Goal: Task Accomplishment & Management: Use online tool/utility

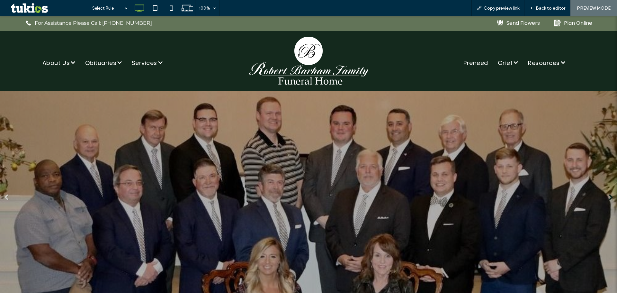
click at [608, 197] on link at bounding box center [611, 197] width 6 height 6
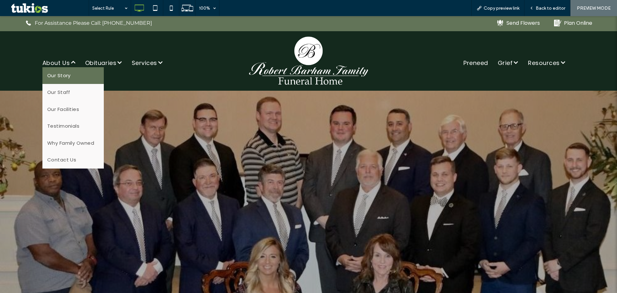
click at [68, 76] on span "Our Story" at bounding box center [58, 75] width 23 height 7
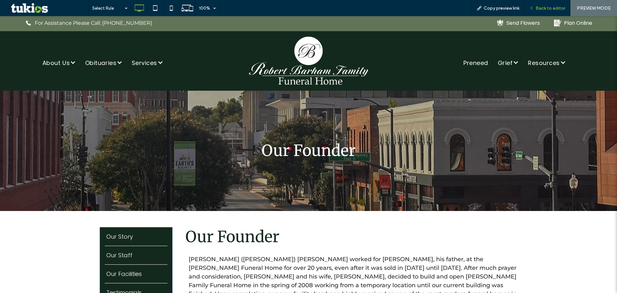
click at [549, 9] on span "Back to editor" at bounding box center [551, 7] width 30 height 5
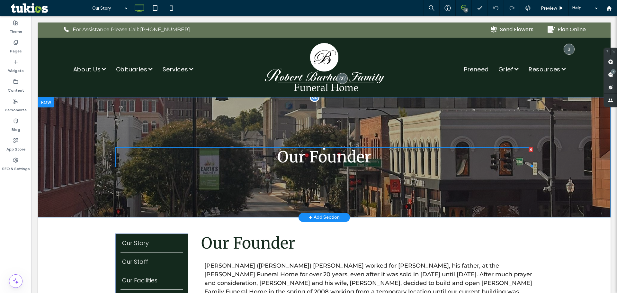
click at [382, 158] on h1 "Our Founder" at bounding box center [324, 157] width 418 height 19
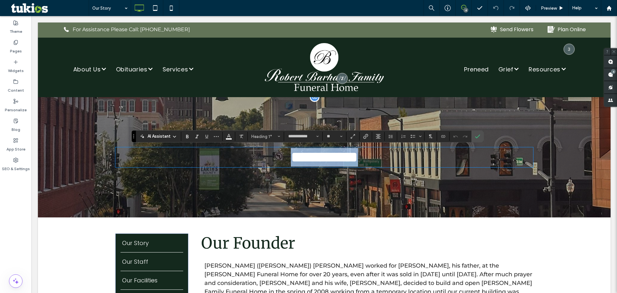
click at [373, 158] on h1 "**********" at bounding box center [324, 157] width 418 height 19
click at [476, 139] on icon "Confirm" at bounding box center [477, 136] width 5 height 5
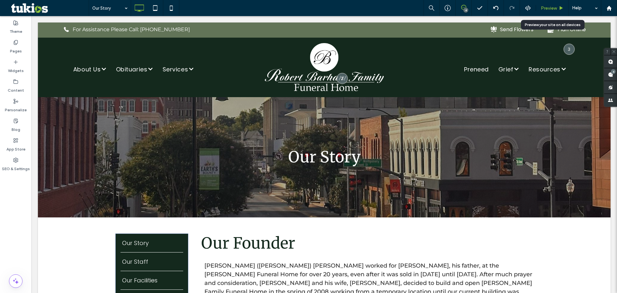
click at [543, 9] on span "Preview" at bounding box center [549, 7] width 16 height 5
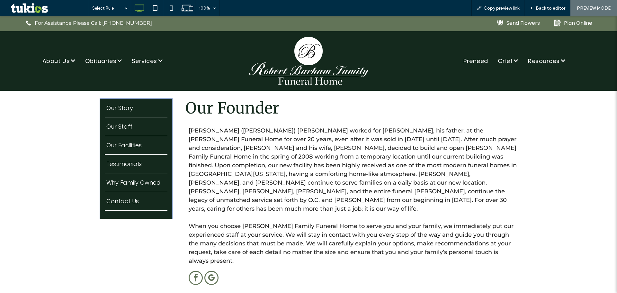
scroll to position [64, 0]
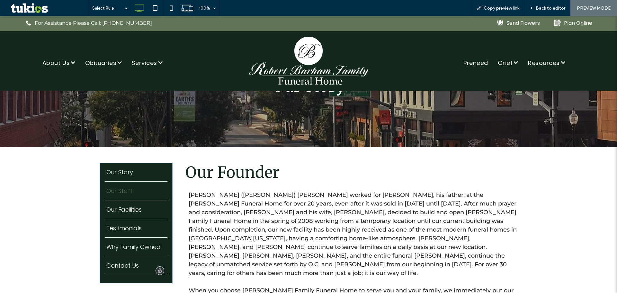
click at [127, 194] on span "Our Staff" at bounding box center [119, 194] width 26 height 0
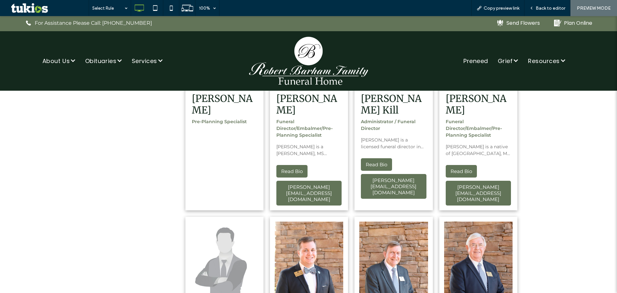
scroll to position [515, 0]
click at [542, 8] on span "Back to editor" at bounding box center [551, 7] width 30 height 5
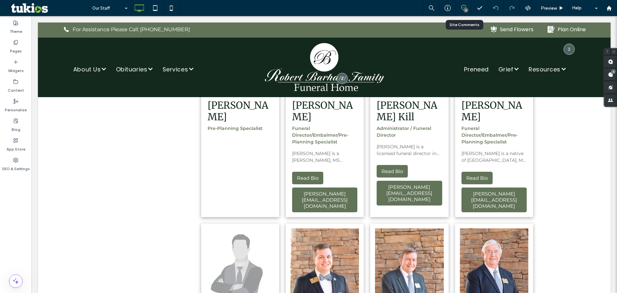
drag, startPoint x: 461, startPoint y: 12, endPoint x: 406, endPoint y: 64, distance: 75.3
click at [461, 12] on div "4" at bounding box center [464, 8] width 16 height 16
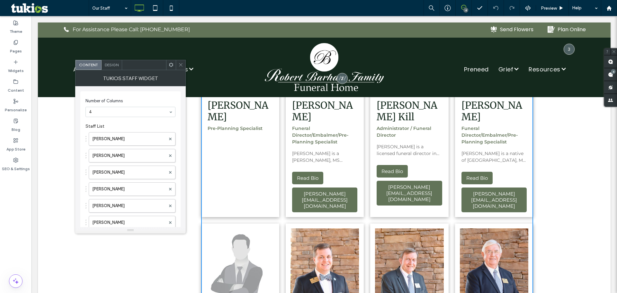
drag, startPoint x: 158, startPoint y: 49, endPoint x: 184, endPoint y: 67, distance: 31.3
click at [181, 68] on span at bounding box center [180, 65] width 5 height 10
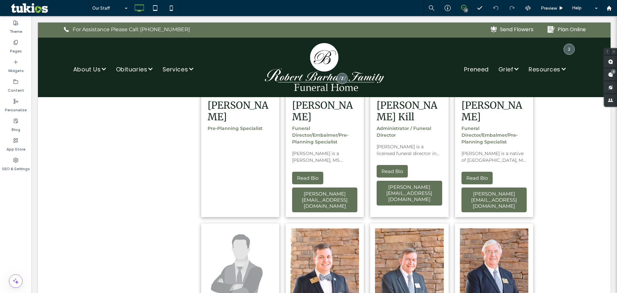
click at [464, 10] on div "4" at bounding box center [464, 7] width 16 height 5
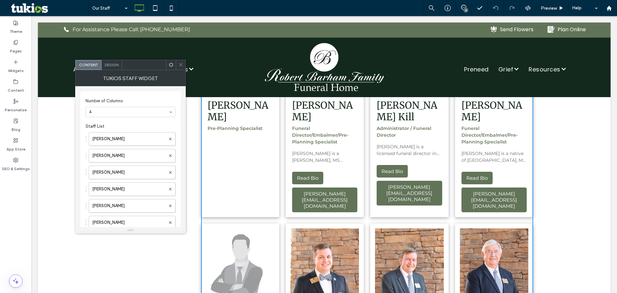
drag, startPoint x: 180, startPoint y: 68, endPoint x: 186, endPoint y: 68, distance: 5.5
click at [183, 68] on span at bounding box center [180, 65] width 5 height 10
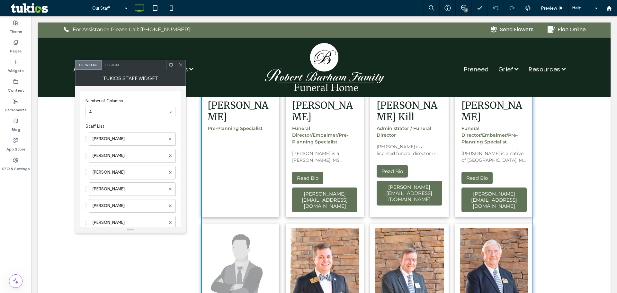
click at [181, 64] on icon at bounding box center [180, 64] width 5 height 5
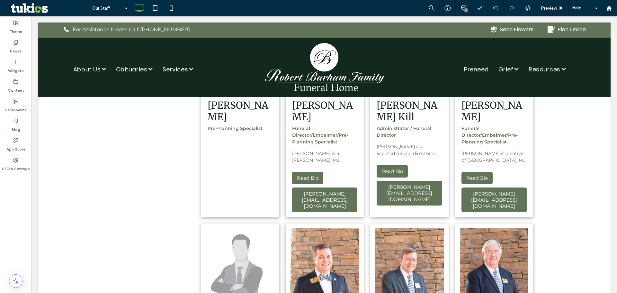
drag, startPoint x: 464, startPoint y: 11, endPoint x: 433, endPoint y: 47, distance: 48.1
click at [464, 11] on div "4" at bounding box center [466, 10] width 5 height 5
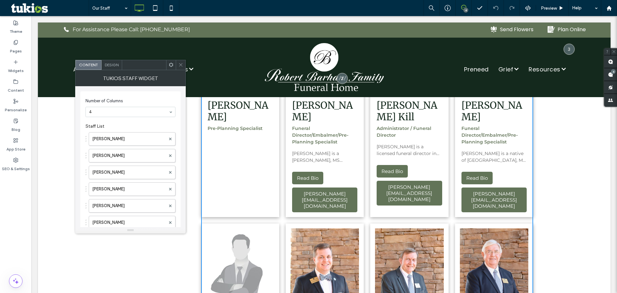
click at [180, 68] on span at bounding box center [180, 65] width 5 height 10
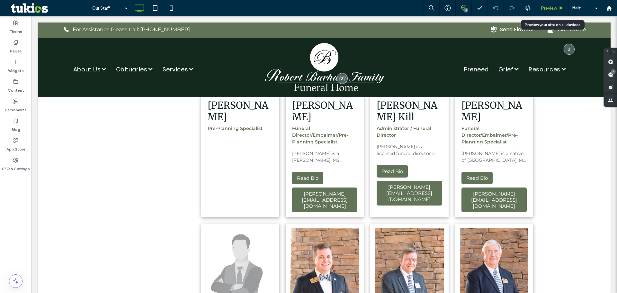
click at [543, 8] on span "Preview" at bounding box center [549, 7] width 16 height 5
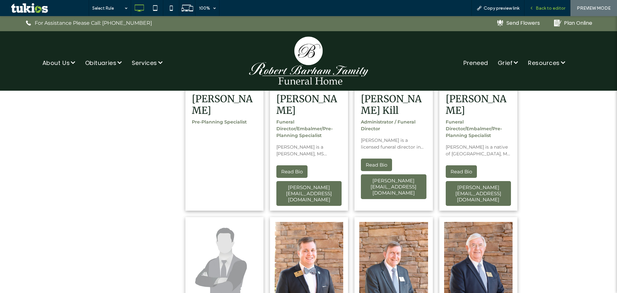
click at [555, 8] on span "Back to editor" at bounding box center [551, 7] width 30 height 5
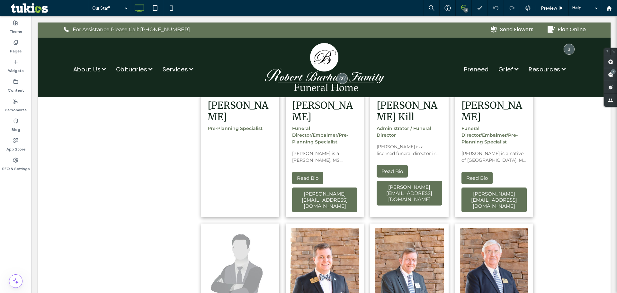
drag, startPoint x: 463, startPoint y: 8, endPoint x: 463, endPoint y: 14, distance: 6.1
click at [463, 12] on div "4" at bounding box center [464, 8] width 16 height 16
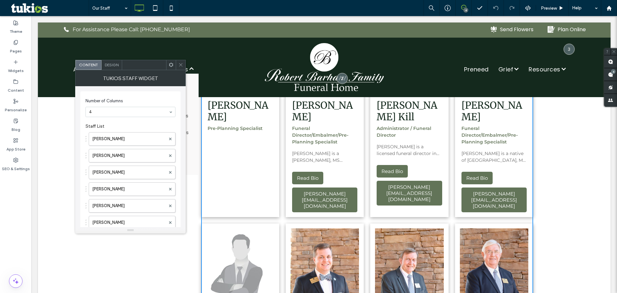
drag, startPoint x: 214, startPoint y: 84, endPoint x: 195, endPoint y: 65, distance: 26.6
click at [183, 65] on icon at bounding box center [180, 64] width 5 height 5
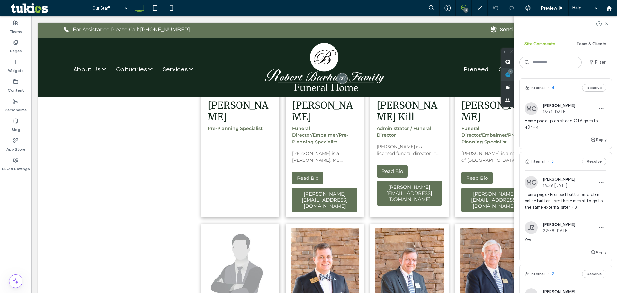
drag, startPoint x: 608, startPoint y: 72, endPoint x: 597, endPoint y: 74, distance: 11.2
click at [515, 72] on span at bounding box center [508, 74] width 13 height 13
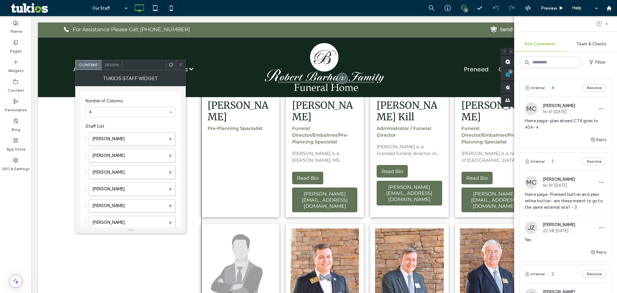
click at [184, 66] on div at bounding box center [181, 65] width 10 height 10
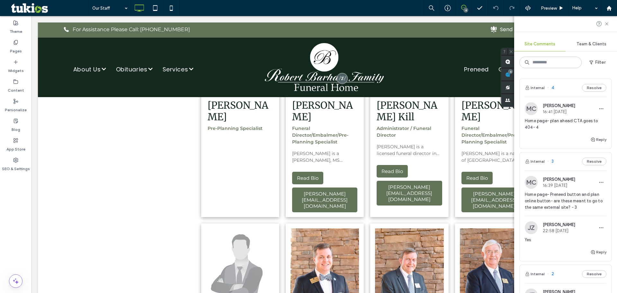
click at [607, 27] on div at bounding box center [566, 23] width 103 height 15
click at [607, 25] on icon at bounding box center [607, 23] width 5 height 5
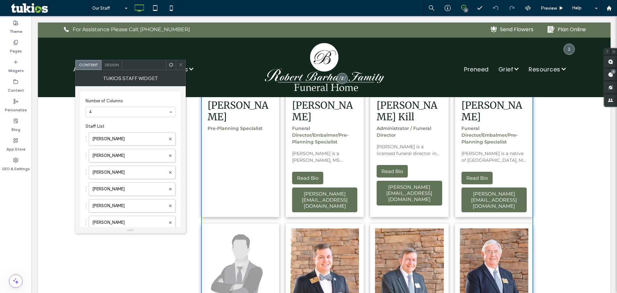
drag, startPoint x: 163, startPoint y: 50, endPoint x: 182, endPoint y: 69, distance: 27.1
click at [182, 70] on div "Tukios Staff Widget" at bounding box center [130, 78] width 111 height 16
click at [184, 66] on icon at bounding box center [182, 64] width 5 height 5
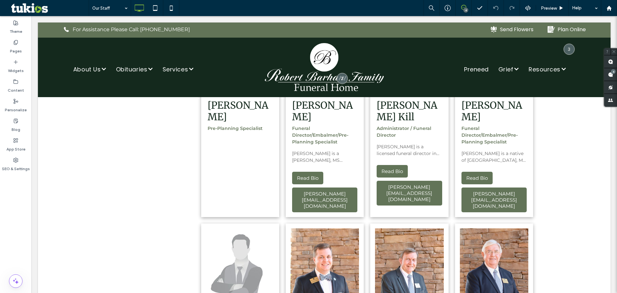
click at [465, 5] on icon at bounding box center [463, 7] width 5 height 5
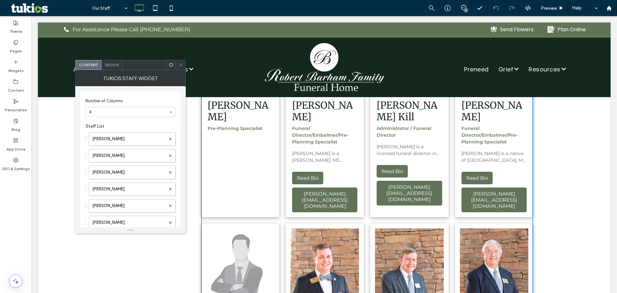
click at [182, 63] on icon at bounding box center [180, 64] width 5 height 5
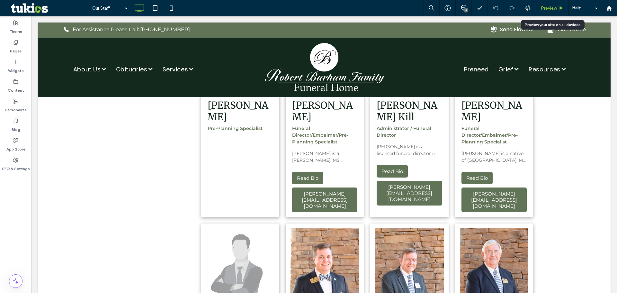
click at [551, 11] on span "Preview" at bounding box center [549, 7] width 16 height 5
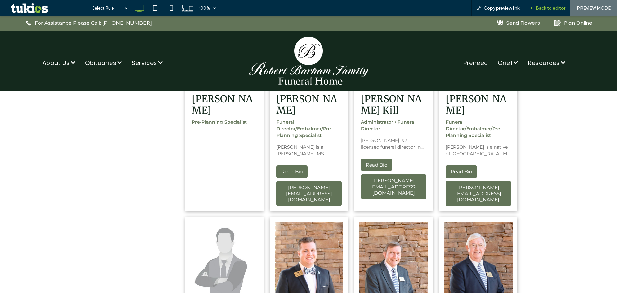
click at [547, 8] on span "Back to editor" at bounding box center [551, 7] width 30 height 5
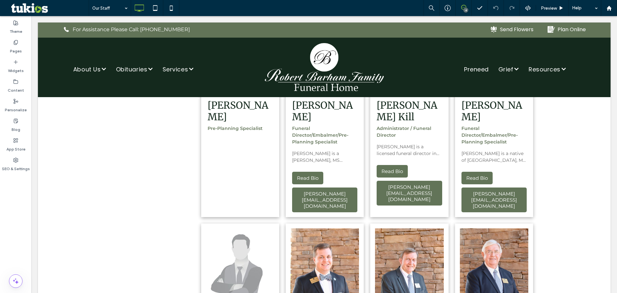
click at [463, 8] on icon at bounding box center [463, 7] width 5 height 5
drag, startPoint x: 557, startPoint y: 50, endPoint x: 607, endPoint y: 59, distance: 51.0
click at [608, 59] on span at bounding box center [611, 61] width 13 height 13
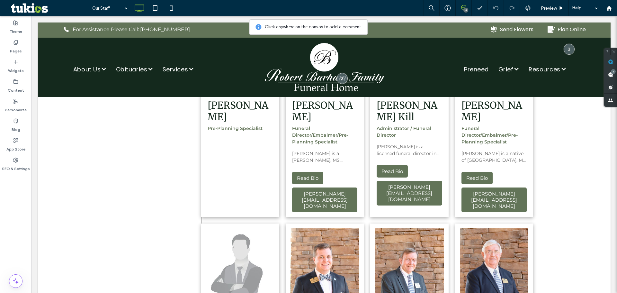
click at [489, 141] on div "Kyle Pugh Funeral Director/Embalmer/Pre-Planning Specialist Kyle Pugh is a nati…" at bounding box center [494, 156] width 78 height 121
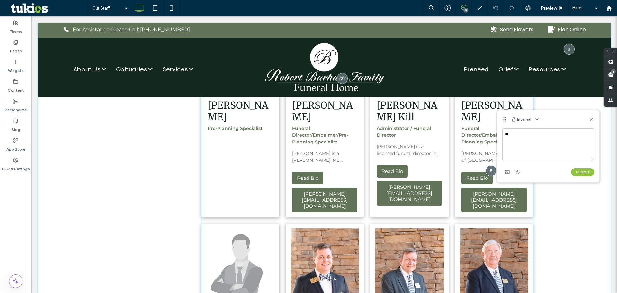
type textarea "*"
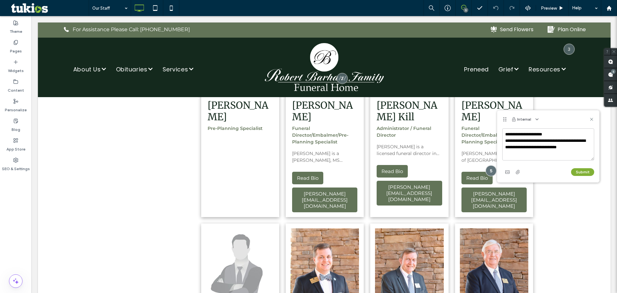
type textarea "**********"
click at [588, 173] on button "Submit" at bounding box center [582, 172] width 23 height 8
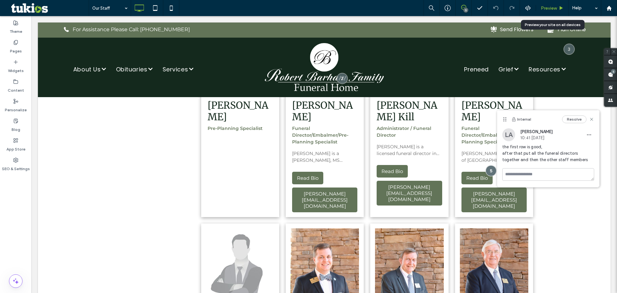
click at [546, 11] on div "Preview" at bounding box center [552, 8] width 33 height 16
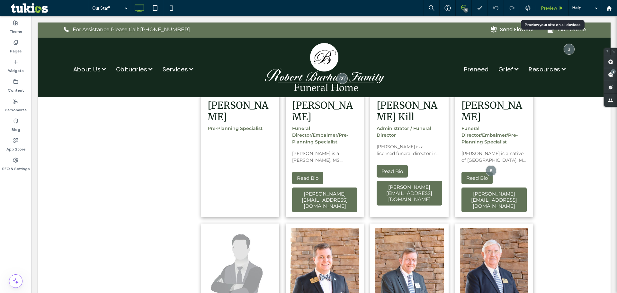
click at [551, 8] on span "Preview" at bounding box center [549, 7] width 16 height 5
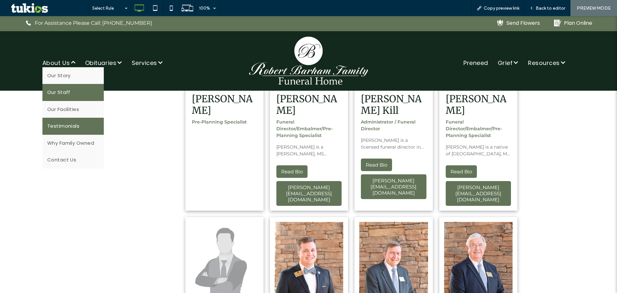
click at [67, 125] on span "Testimonials" at bounding box center [63, 126] width 32 height 7
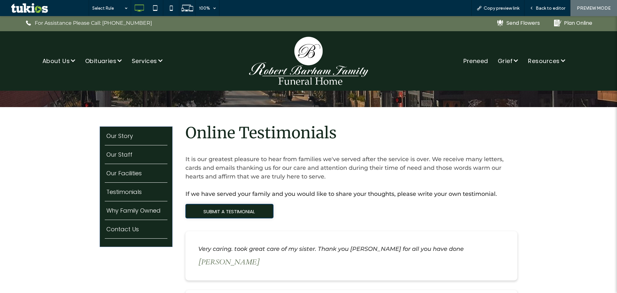
scroll to position [96, 0]
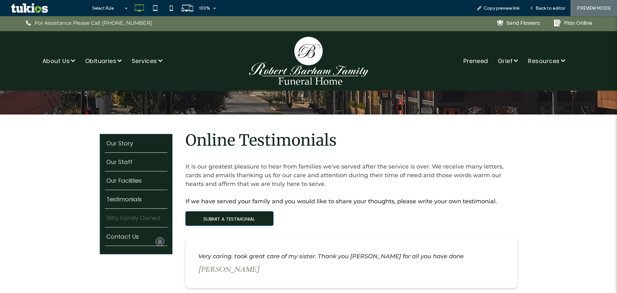
click at [134, 221] on span "Why Family Owned" at bounding box center [133, 221] width 54 height 0
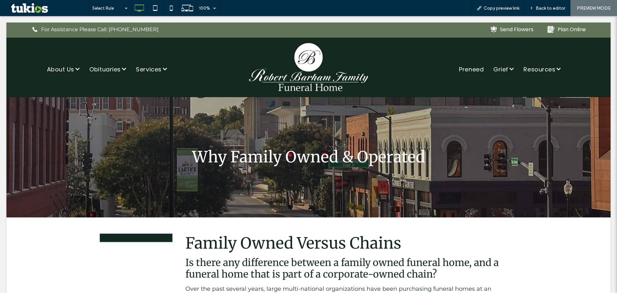
scroll to position [0, 0]
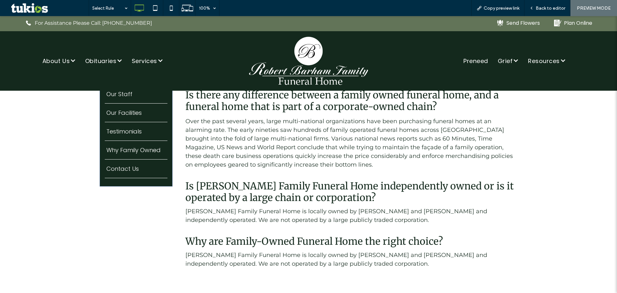
scroll to position [161, 0]
click at [118, 172] on span "Contact Us" at bounding box center [122, 172] width 32 height 0
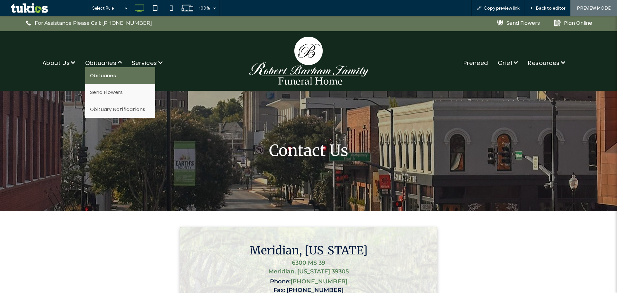
click at [110, 75] on span "Obituaries" at bounding box center [103, 75] width 26 height 7
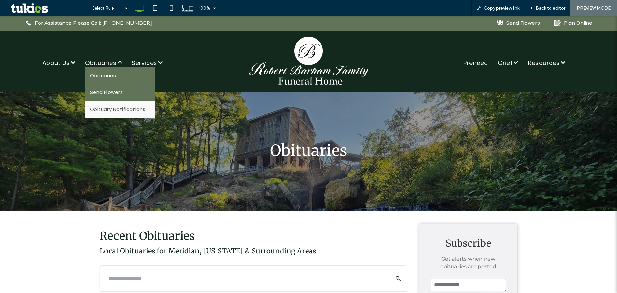
click at [111, 94] on span "Send Flowers" at bounding box center [106, 92] width 33 height 7
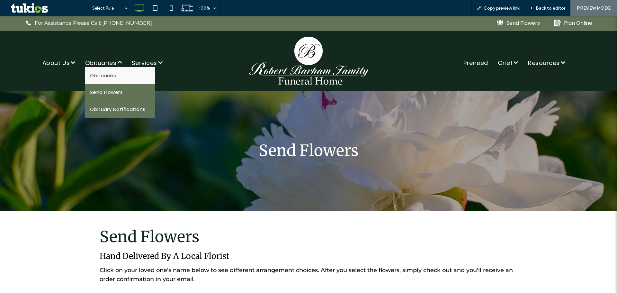
click at [123, 110] on span "Obituary Notifications" at bounding box center [118, 109] width 56 height 7
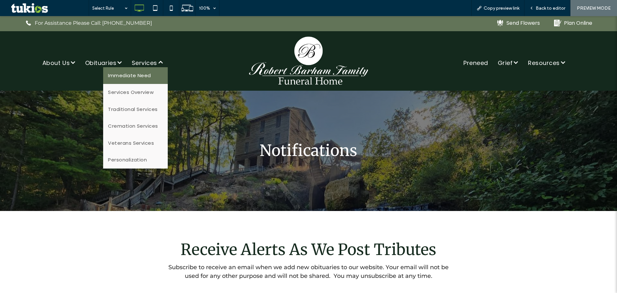
drag, startPoint x: 156, startPoint y: 78, endPoint x: 156, endPoint y: 94, distance: 16.1
click at [156, 78] on link "Immediate Need" at bounding box center [135, 75] width 64 height 17
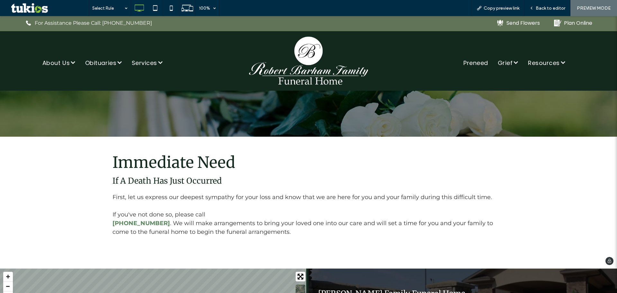
scroll to position [64, 0]
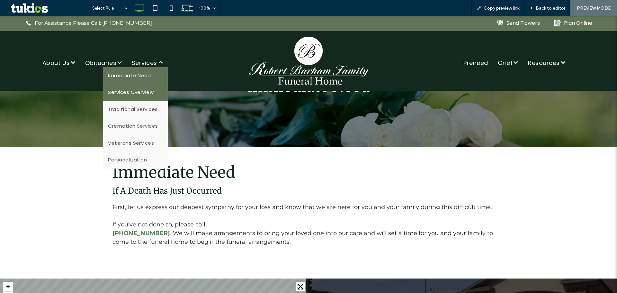
click at [141, 94] on span "Services Overview" at bounding box center [131, 92] width 46 height 7
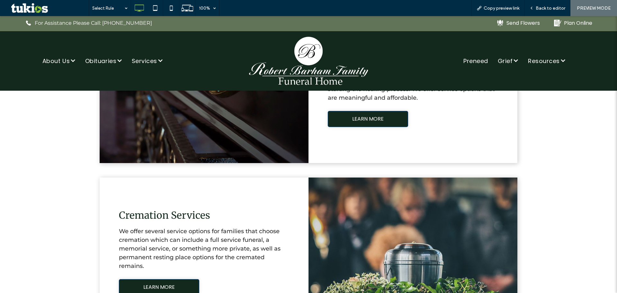
scroll to position [354, 0]
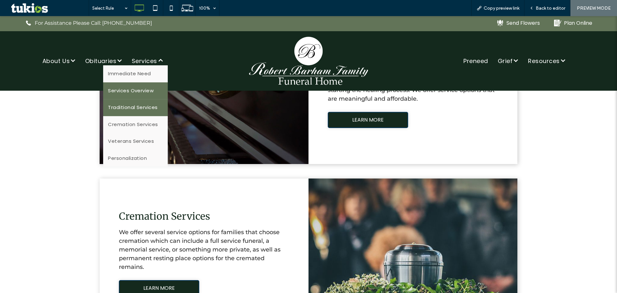
click at [148, 106] on span "Traditional Services" at bounding box center [133, 107] width 50 height 7
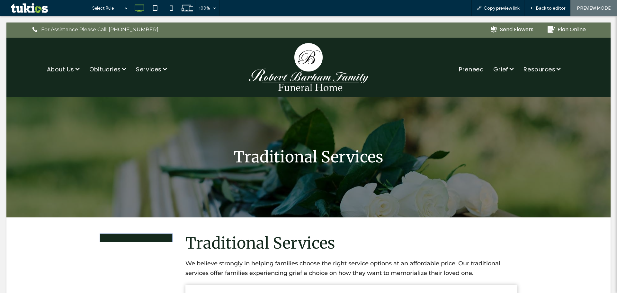
scroll to position [0, 0]
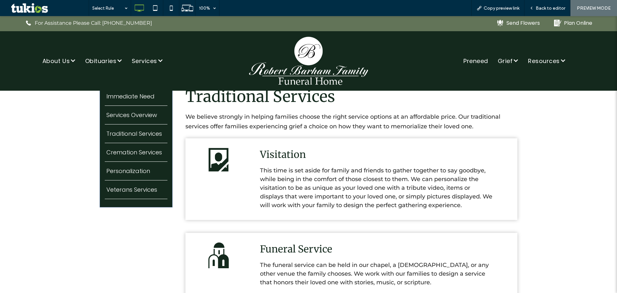
scroll to position [129, 0]
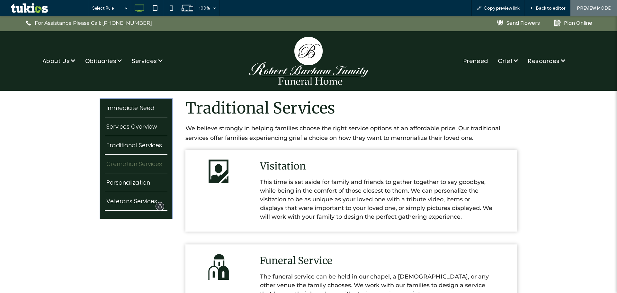
click at [136, 167] on span "Cremation Services" at bounding box center [134, 167] width 56 height 0
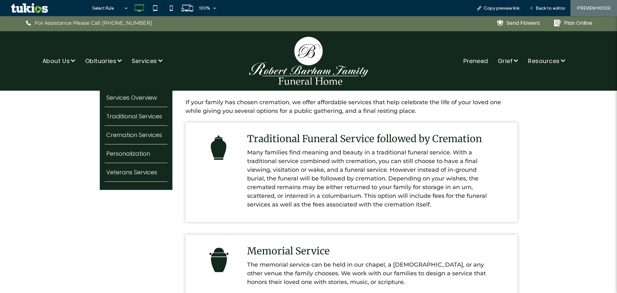
scroll to position [129, 0]
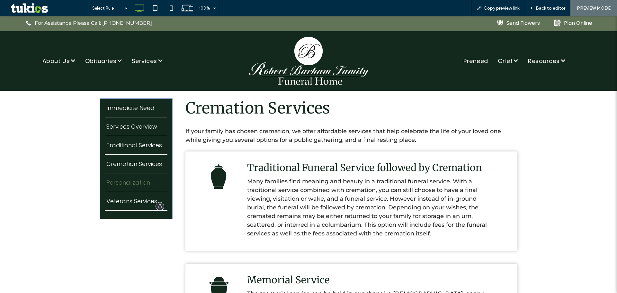
click at [117, 186] on span "Personalization" at bounding box center [128, 186] width 44 height 0
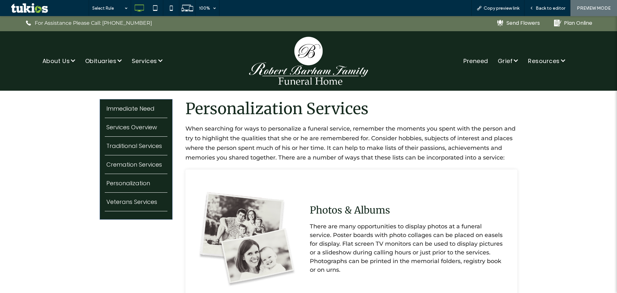
scroll to position [96, 0]
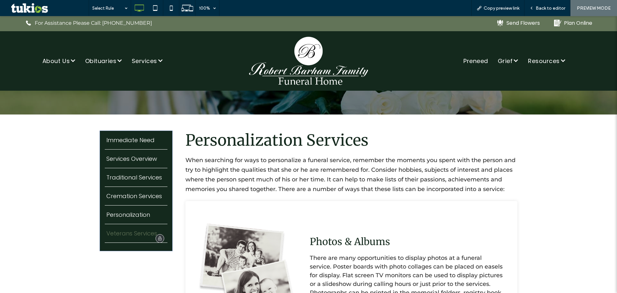
click at [136, 236] on span "Veterans Services" at bounding box center [131, 236] width 51 height 0
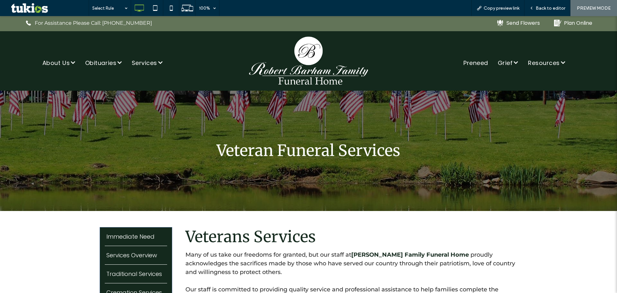
click at [472, 64] on span "Preneed" at bounding box center [476, 63] width 25 height 9
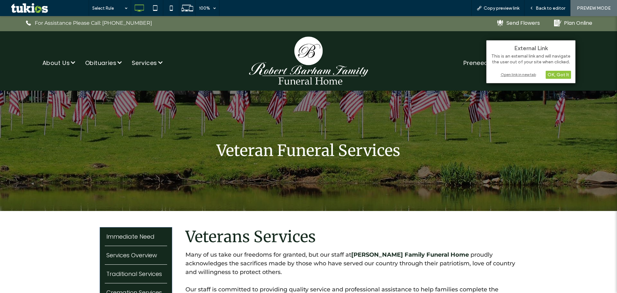
click at [524, 75] on div "Open link in new tab" at bounding box center [531, 74] width 80 height 7
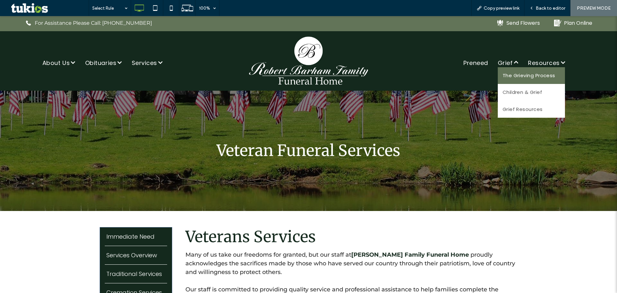
click at [506, 75] on span "The Grieving Process" at bounding box center [529, 75] width 53 height 7
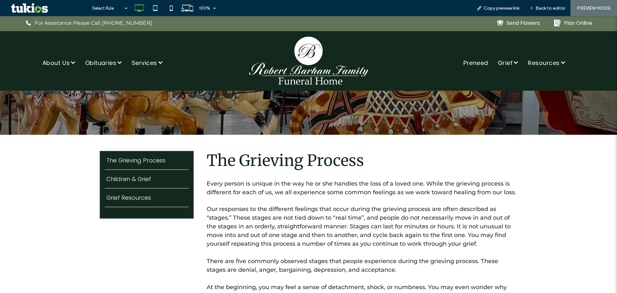
scroll to position [96, 0]
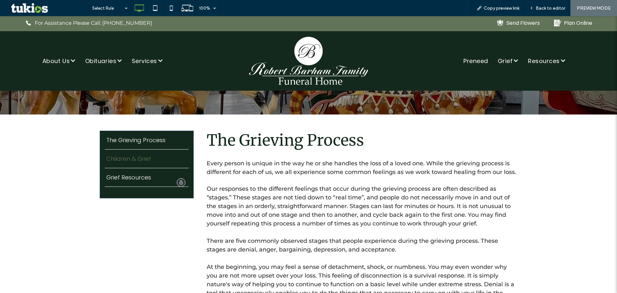
click at [137, 162] on span "Children & Grief" at bounding box center [128, 162] width 45 height 0
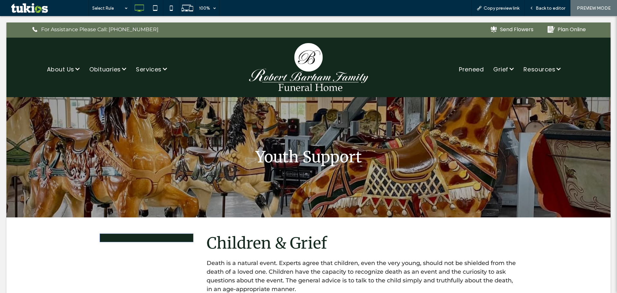
scroll to position [0, 0]
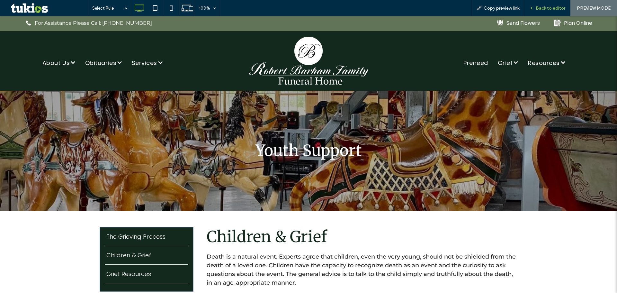
click at [541, 9] on span "Back to editor" at bounding box center [551, 7] width 30 height 5
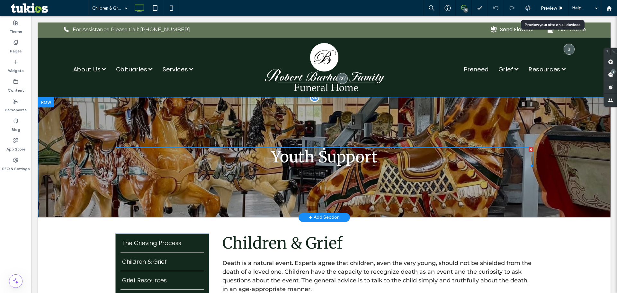
click at [380, 154] on h1 "Youth Support" at bounding box center [324, 157] width 418 height 19
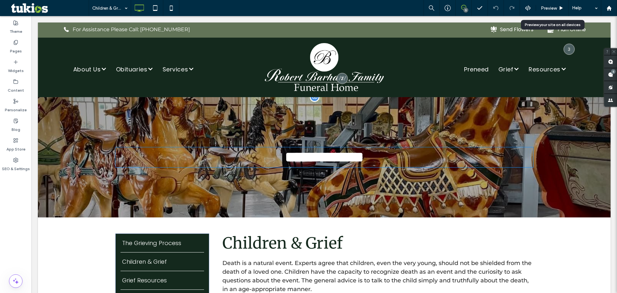
type input "**********"
type input "**"
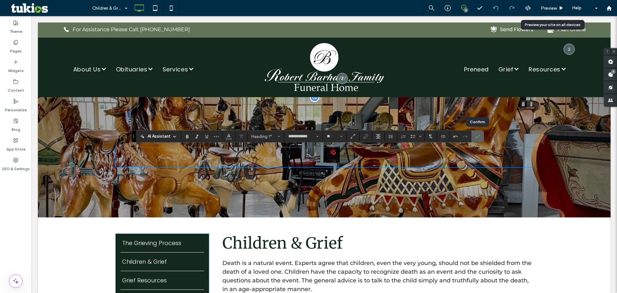
click at [478, 136] on icon "Confirm" at bounding box center [477, 136] width 5 height 5
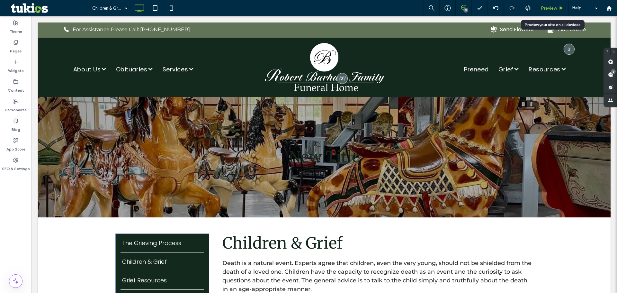
click at [546, 11] on span "Preview" at bounding box center [549, 7] width 16 height 5
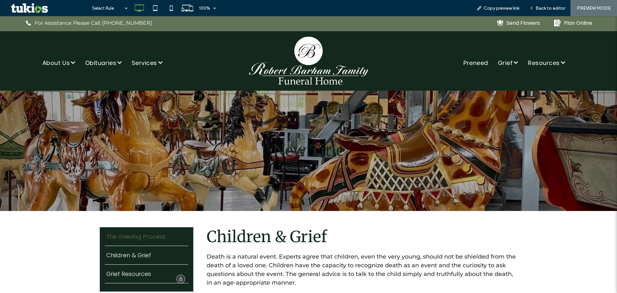
drag, startPoint x: 142, startPoint y: 237, endPoint x: 142, endPoint y: 253, distance: 15.8
click at [142, 240] on span "The Grieving Process" at bounding box center [135, 240] width 59 height 0
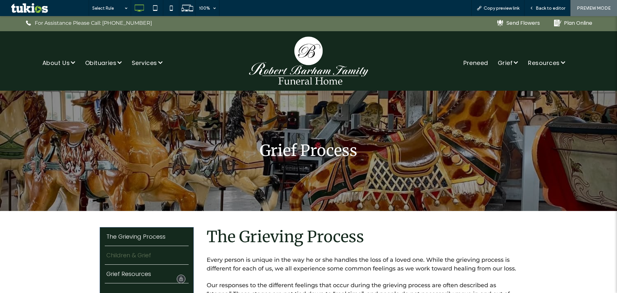
click at [133, 258] on span "Children & Grief" at bounding box center [128, 258] width 45 height 0
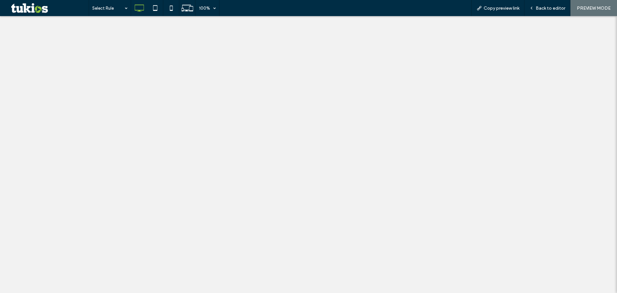
click at [540, 9] on span "Back to editor" at bounding box center [551, 7] width 30 height 5
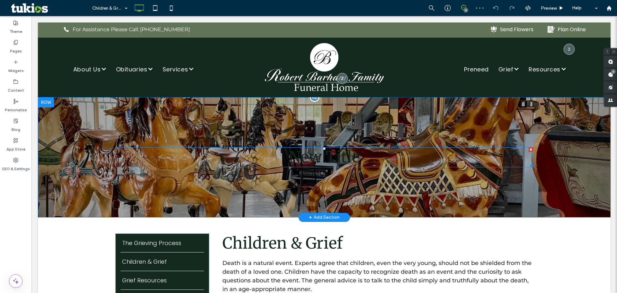
click at [361, 156] on h1 "New Title" at bounding box center [324, 157] width 418 height 19
type input "**********"
type input "**"
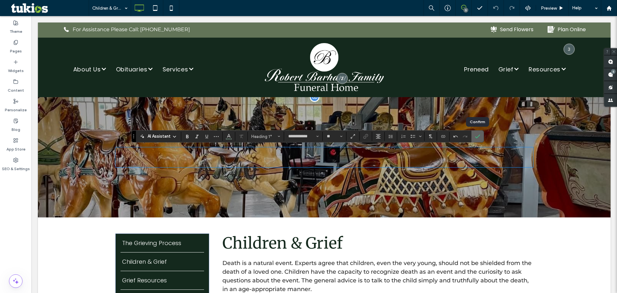
click at [478, 137] on use "Confirm" at bounding box center [477, 137] width 5 height 4
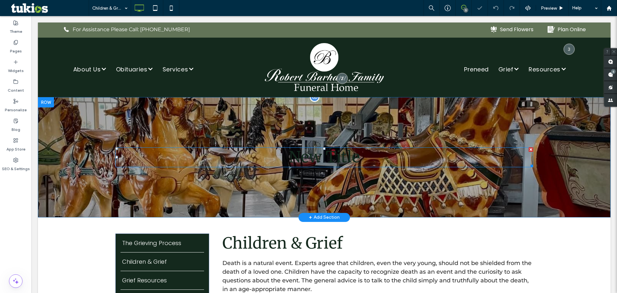
click at [369, 157] on h1 "New Title" at bounding box center [324, 157] width 418 height 19
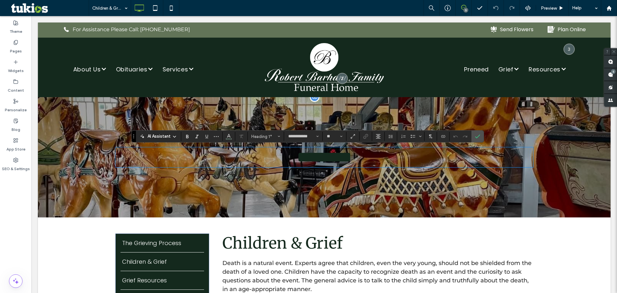
click at [340, 153] on span "*********" at bounding box center [324, 157] width 55 height 15
click at [360, 156] on h1 "*********" at bounding box center [324, 157] width 418 height 19
click at [475, 137] on label "Confirm" at bounding box center [478, 137] width 10 height 12
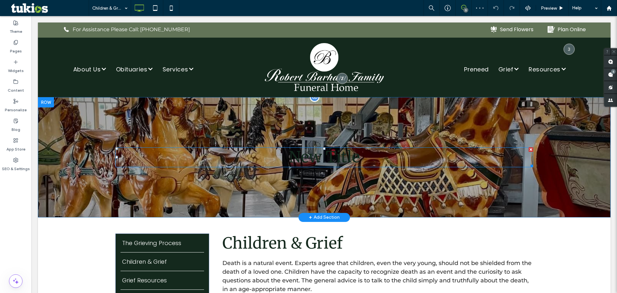
click at [529, 150] on div at bounding box center [531, 149] width 5 height 5
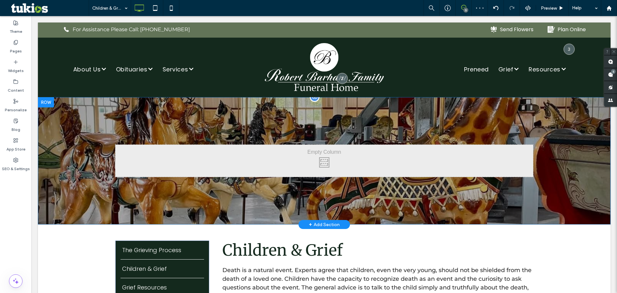
click at [419, 199] on div "Click To Paste Row + Add Section" at bounding box center [324, 160] width 573 height 127
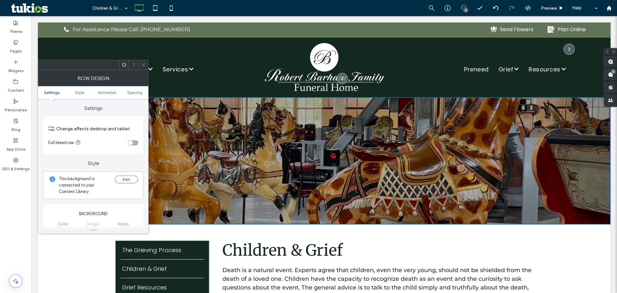
click at [146, 64] on div at bounding box center [144, 65] width 10 height 10
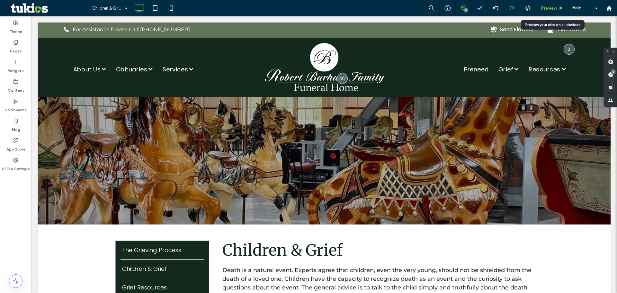
click at [541, 10] on span "Preview" at bounding box center [549, 7] width 16 height 5
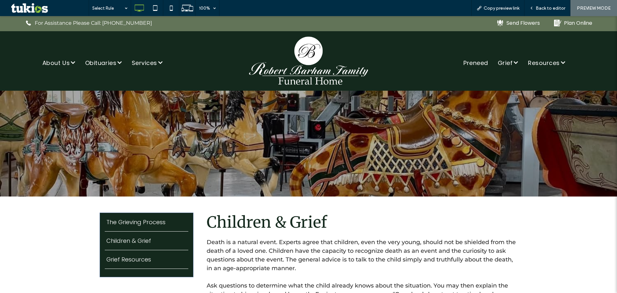
scroll to position [32, 0]
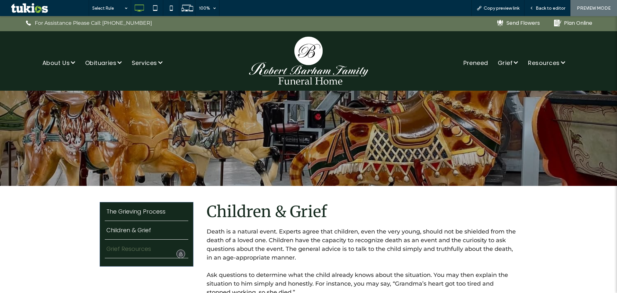
click at [138, 252] on span "Grief Resources" at bounding box center [128, 252] width 45 height 0
click at [549, 10] on span "Back to editor" at bounding box center [551, 7] width 30 height 5
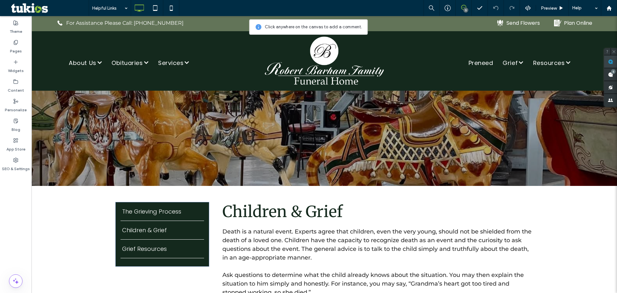
click at [607, 62] on span at bounding box center [611, 61] width 13 height 13
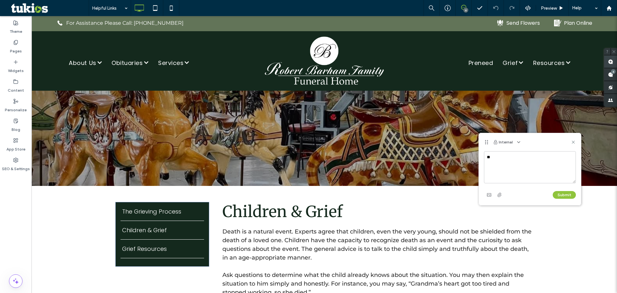
type textarea "*"
type textarea "**********"
click at [564, 194] on button "Submit" at bounding box center [564, 195] width 23 height 8
click at [572, 145] on div "Resolve" at bounding box center [560, 142] width 32 height 8
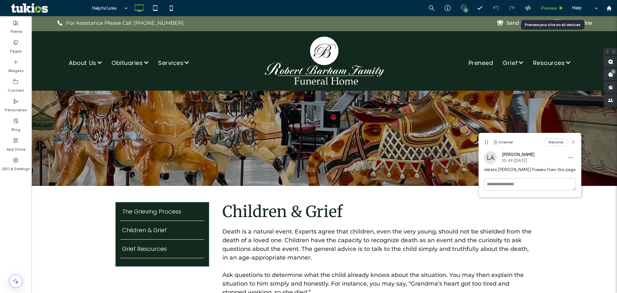
click at [543, 9] on span "Preview" at bounding box center [549, 7] width 16 height 5
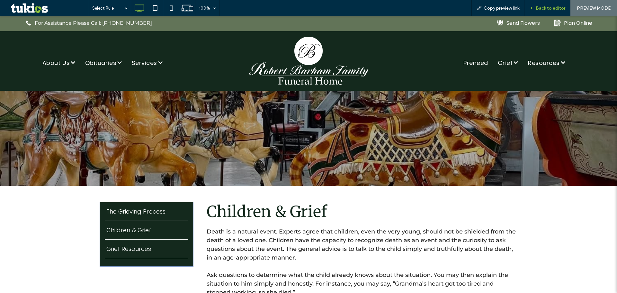
click at [542, 8] on span "Back to editor" at bounding box center [551, 7] width 30 height 5
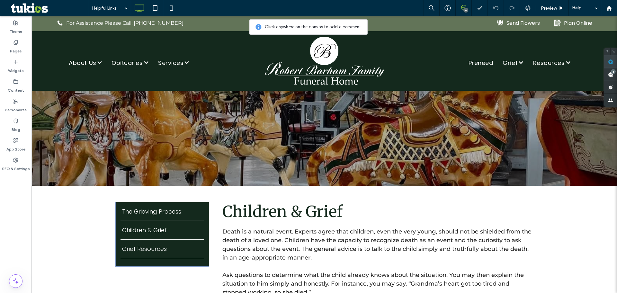
click at [607, 60] on span at bounding box center [611, 61] width 13 height 13
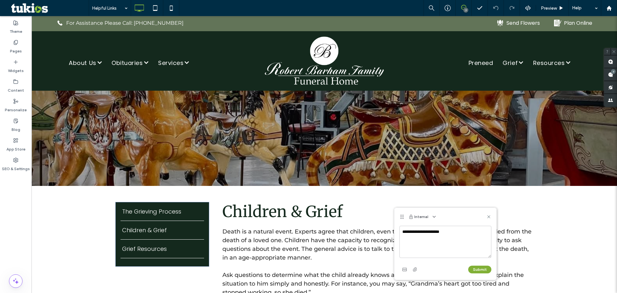
type textarea "**********"
click at [481, 270] on button "Submit" at bounding box center [480, 270] width 23 height 8
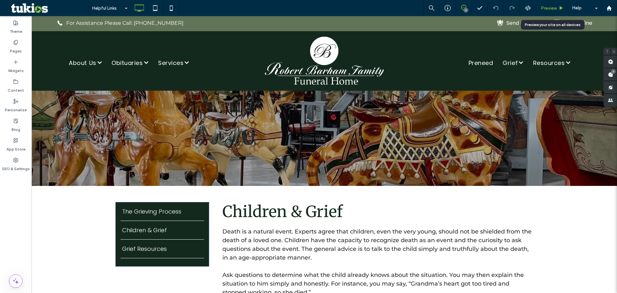
click at [553, 10] on span "Preview" at bounding box center [549, 7] width 16 height 5
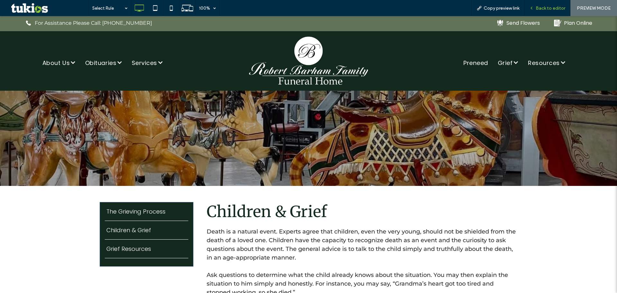
click at [540, 9] on span "Back to editor" at bounding box center [551, 7] width 30 height 5
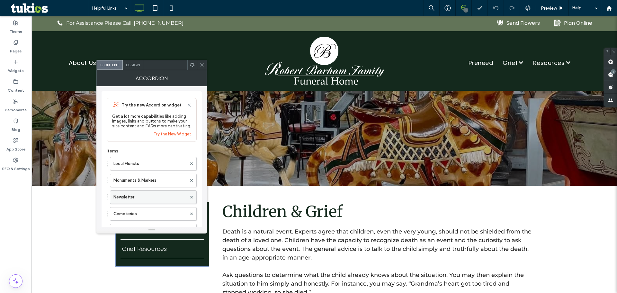
click at [135, 198] on label "Newsletter" at bounding box center [150, 197] width 73 height 13
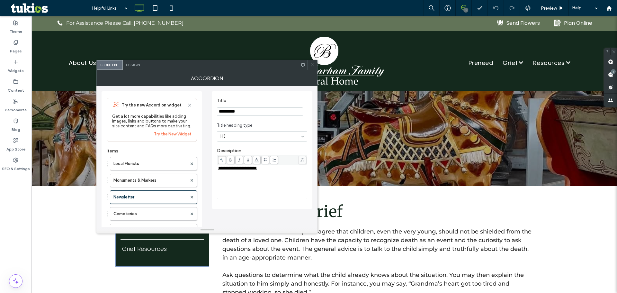
click at [245, 112] on input "**********" at bounding box center [260, 111] width 86 height 8
type input "*********"
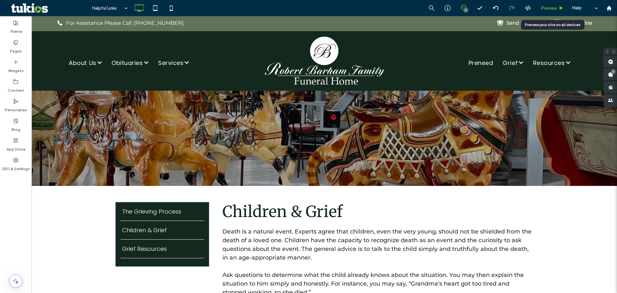
click at [554, 11] on span "Preview" at bounding box center [549, 7] width 16 height 5
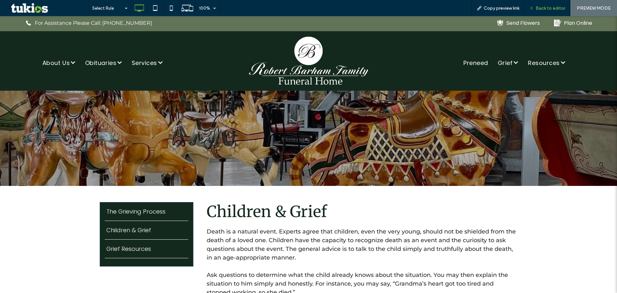
click at [549, 7] on span "Back to editor" at bounding box center [551, 7] width 30 height 5
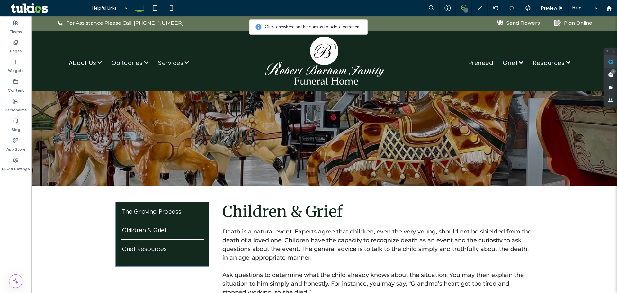
click at [608, 67] on span at bounding box center [611, 61] width 13 height 13
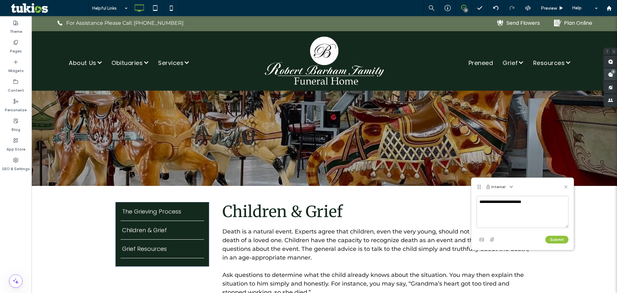
type textarea "**********"
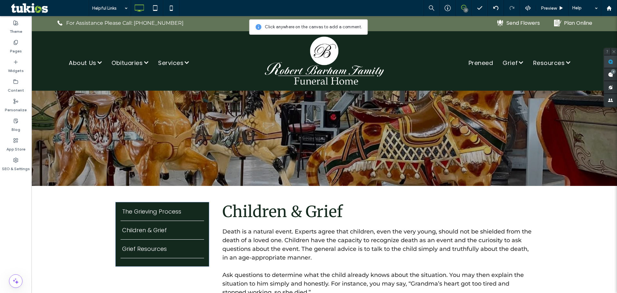
click at [616, 59] on span at bounding box center [611, 61] width 13 height 13
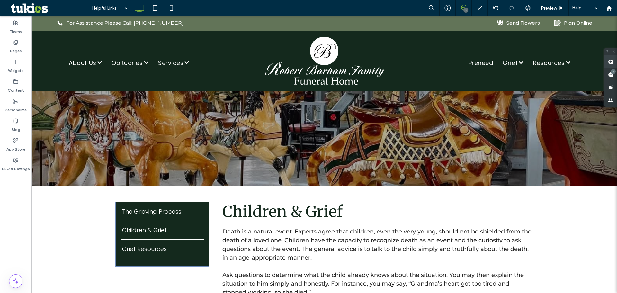
click at [609, 66] on span at bounding box center [611, 61] width 13 height 13
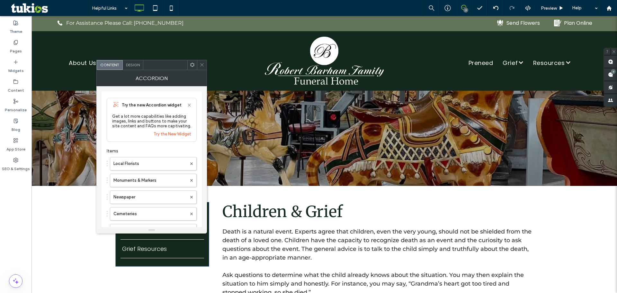
click at [204, 67] on icon at bounding box center [202, 64] width 5 height 5
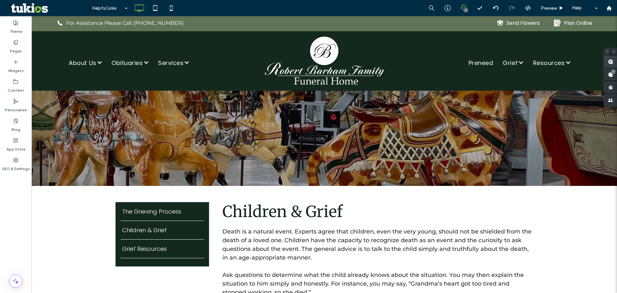
click at [609, 65] on span at bounding box center [611, 61] width 13 height 13
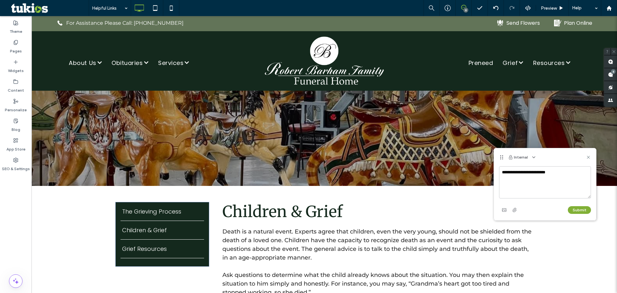
click at [586, 207] on button "Submit" at bounding box center [579, 210] width 23 height 8
click at [588, 158] on use at bounding box center [588, 157] width 3 height 3
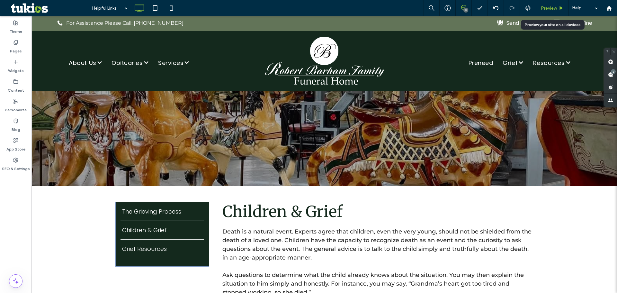
click at [547, 7] on span "Preview" at bounding box center [549, 7] width 16 height 5
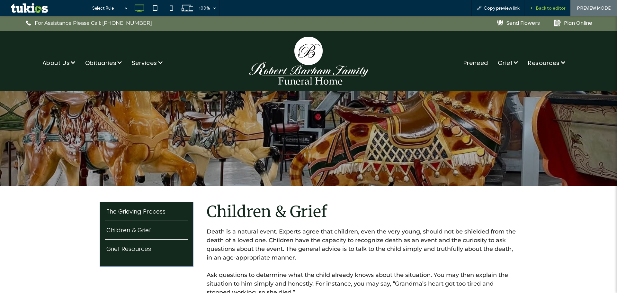
click at [560, 9] on span "Back to editor" at bounding box center [551, 7] width 30 height 5
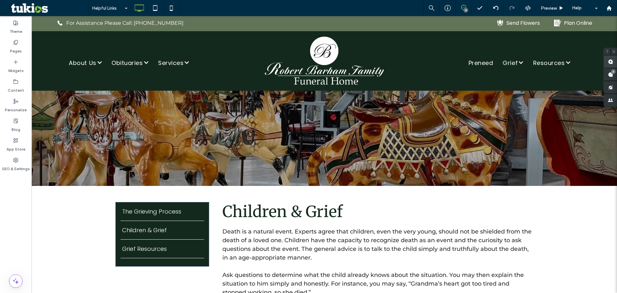
click at [606, 60] on span at bounding box center [611, 61] width 13 height 13
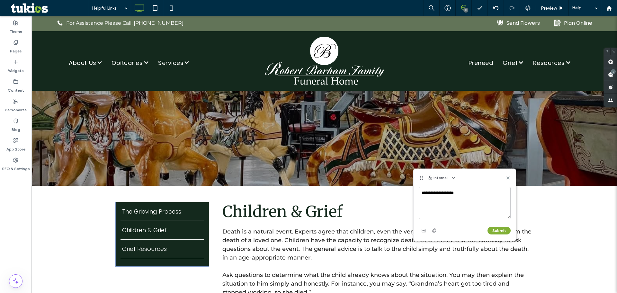
type textarea "**********"
click at [506, 233] on button "Submit" at bounding box center [499, 231] width 23 height 8
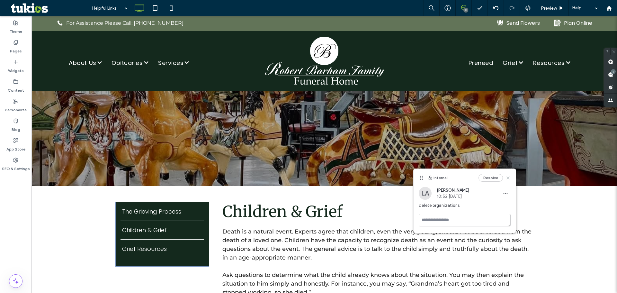
click at [509, 179] on icon at bounding box center [508, 177] width 5 height 5
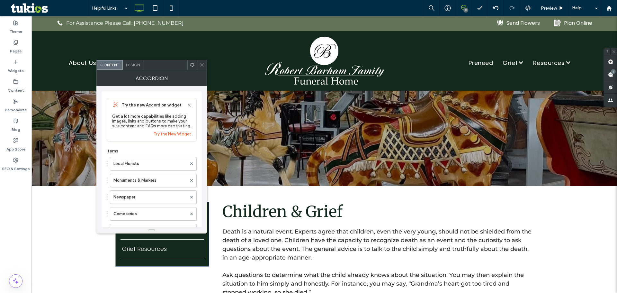
click at [203, 63] on icon at bounding box center [202, 64] width 5 height 5
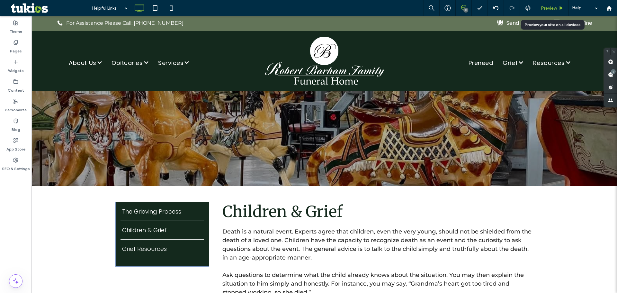
click at [552, 8] on span "Preview" at bounding box center [549, 7] width 16 height 5
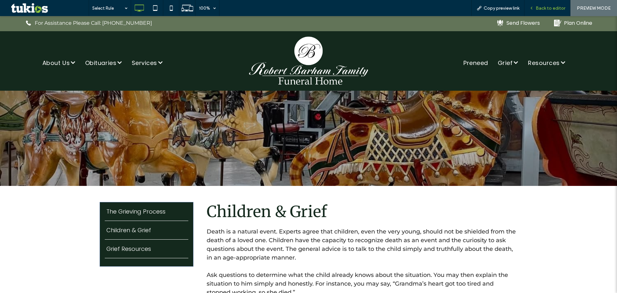
click at [560, 8] on span "Back to editor" at bounding box center [551, 7] width 30 height 5
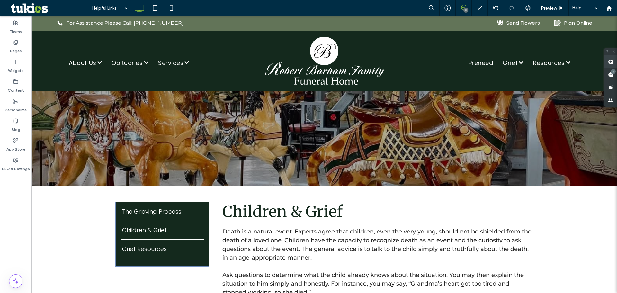
click at [609, 64] on span at bounding box center [611, 61] width 13 height 13
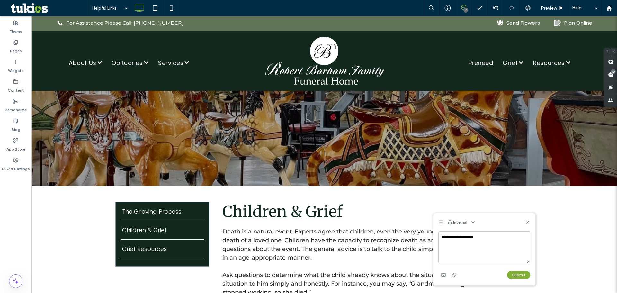
type textarea "**********"
click at [524, 276] on button "Submit" at bounding box center [518, 275] width 23 height 8
click at [527, 222] on icon at bounding box center [527, 222] width 5 height 5
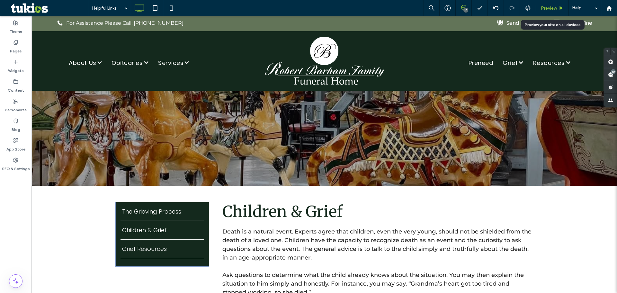
click at [548, 10] on span "Preview" at bounding box center [549, 7] width 16 height 5
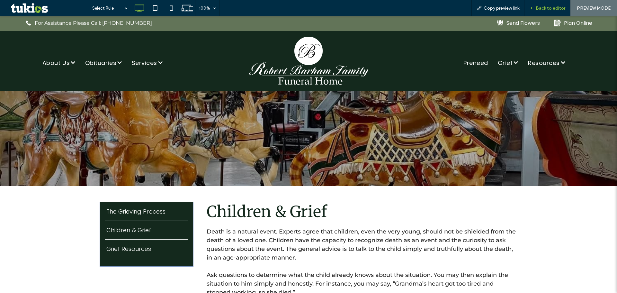
click at [547, 8] on span "Back to editor" at bounding box center [551, 7] width 30 height 5
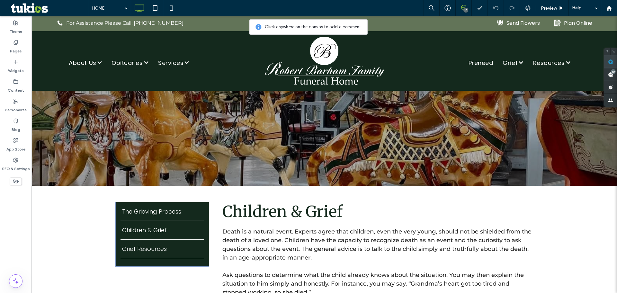
click at [608, 59] on span at bounding box center [611, 61] width 13 height 13
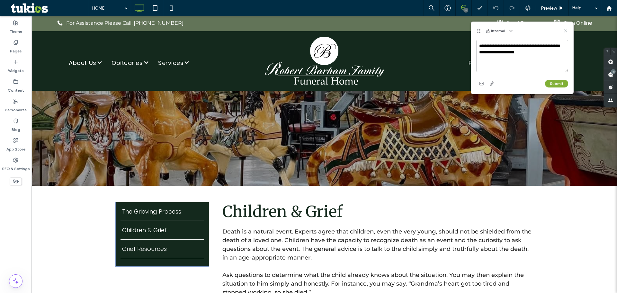
type textarea "**********"
click at [552, 84] on button "Submit" at bounding box center [556, 84] width 23 height 8
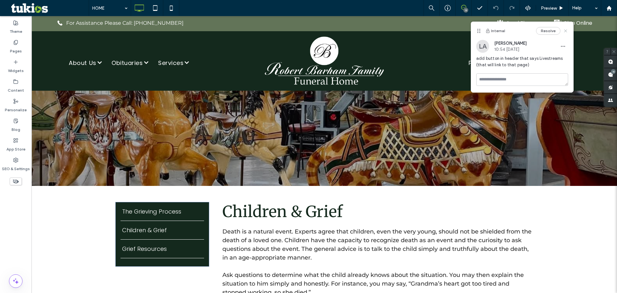
click at [567, 32] on use at bounding box center [565, 30] width 3 height 3
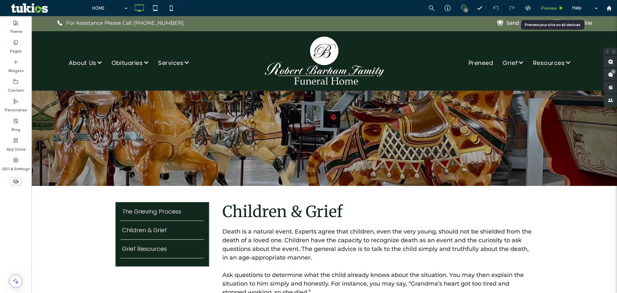
click at [552, 8] on span "Preview" at bounding box center [549, 7] width 16 height 5
